Goal: Information Seeking & Learning: Find specific page/section

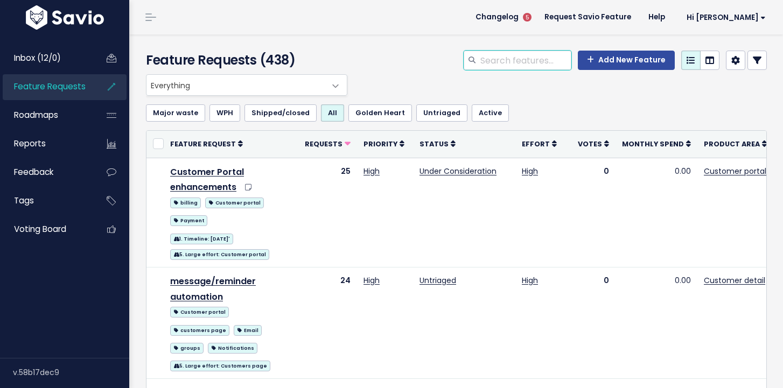
click at [510, 55] on input "search" at bounding box center [526, 60] width 92 height 19
type input "future payment"
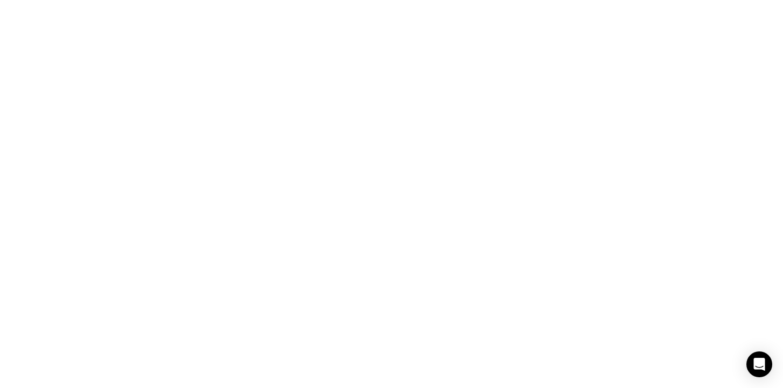
drag, startPoint x: 550, startPoint y: 62, endPoint x: 462, endPoint y: 55, distance: 88.1
type input "payment future"
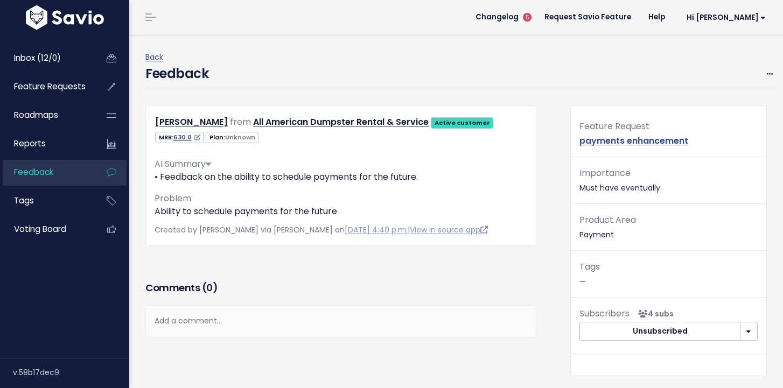
scroll to position [4, 0]
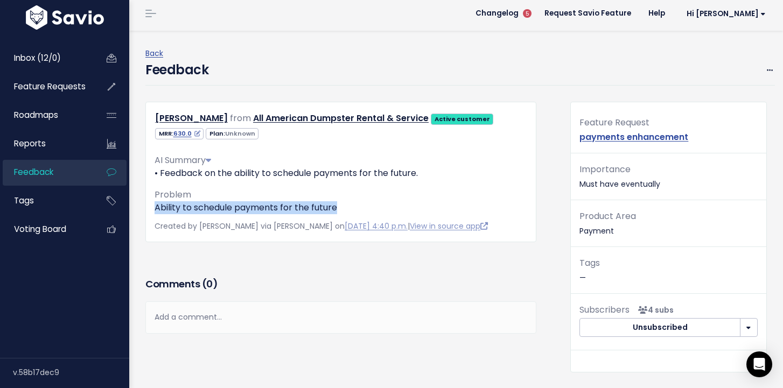
drag, startPoint x: 338, startPoint y: 206, endPoint x: 154, endPoint y: 205, distance: 184.3
click at [154, 205] on div "Travis Hohensee from All American Dumpster Rental & Service Active customer" at bounding box center [340, 172] width 391 height 141
copy p "Ability to schedule payments for the future"
click at [616, 135] on link "payments enhancement" at bounding box center [634, 137] width 109 height 12
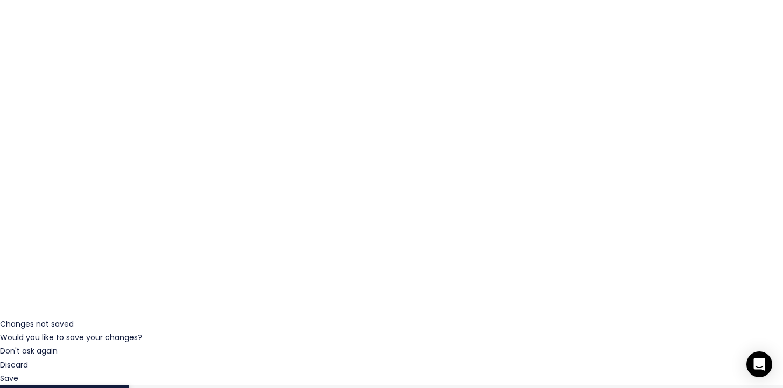
scroll to position [163, 0]
